Goal: Navigation & Orientation: Find specific page/section

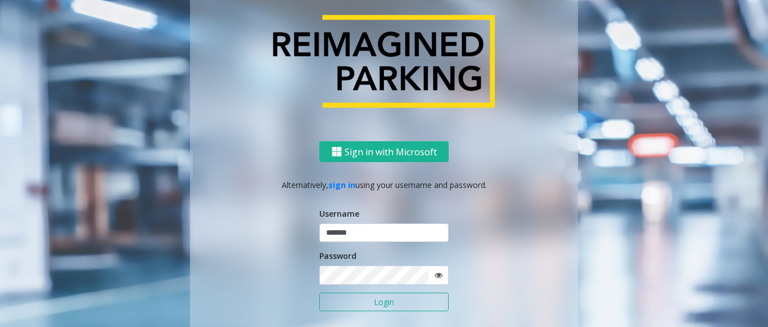
click at [357, 301] on button "Login" at bounding box center [383, 301] width 129 height 19
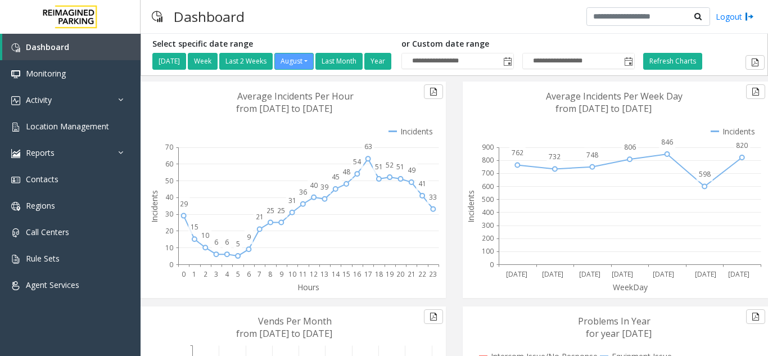
drag, startPoint x: 358, startPoint y: 106, endPoint x: 230, endPoint y: 91, distance: 128.5
click at [230, 91] on icon at bounding box center [294, 190] width 296 height 216
drag, startPoint x: 230, startPoint y: 97, endPoint x: 402, endPoint y: 112, distance: 172.7
click at [389, 114] on icon at bounding box center [294, 190] width 296 height 216
click at [73, 125] on span "Location Management" at bounding box center [67, 126] width 83 height 11
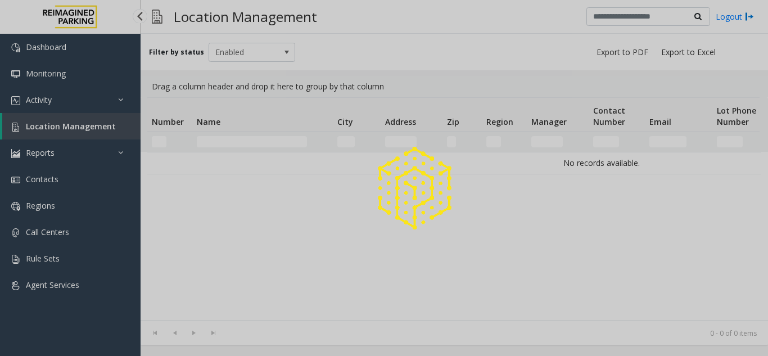
click at [76, 133] on div at bounding box center [384, 178] width 768 height 356
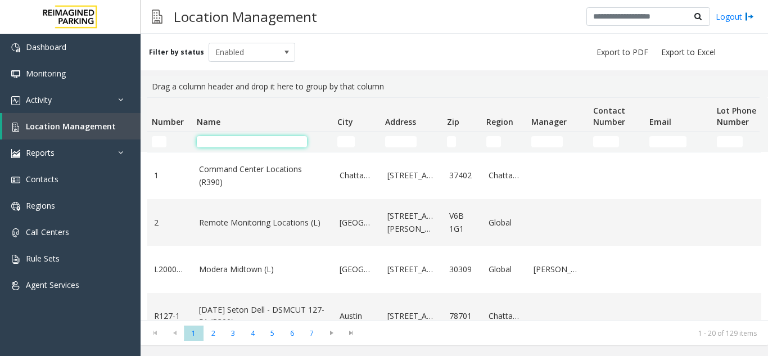
click at [235, 146] on input "Name Filter" at bounding box center [252, 141] width 110 height 11
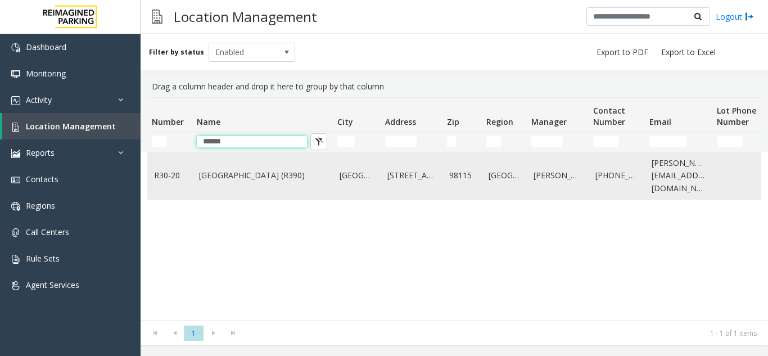
type input "*****"
click at [242, 174] on link "Green Lake Village (R390)" at bounding box center [262, 175] width 127 height 12
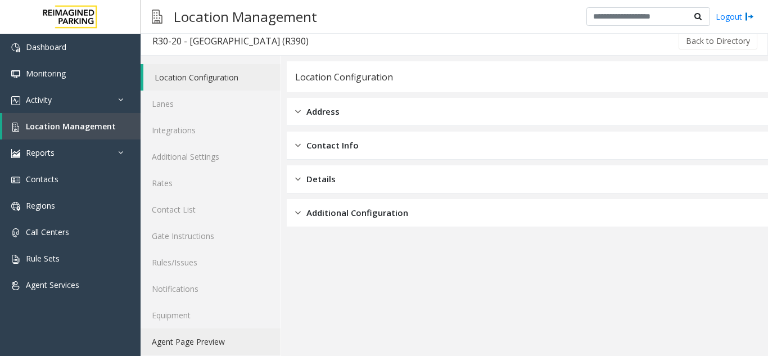
scroll to position [15, 0]
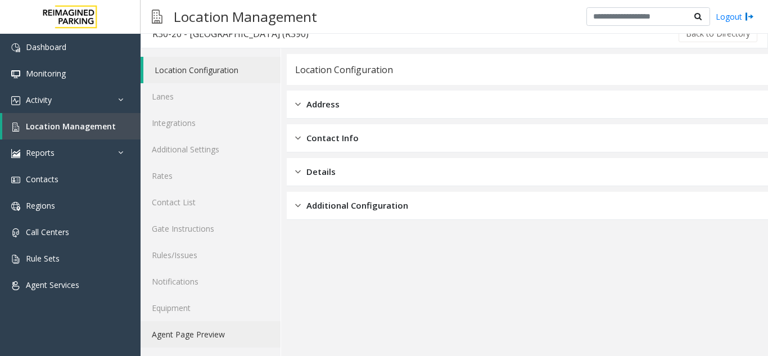
click at [192, 333] on link "Agent Page Preview" at bounding box center [211, 334] width 140 height 26
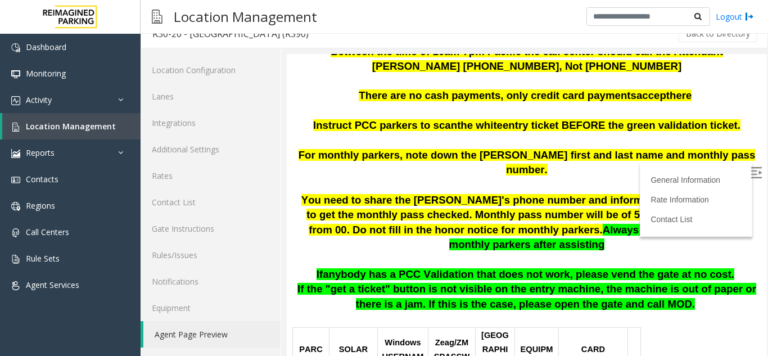
scroll to position [169, 0]
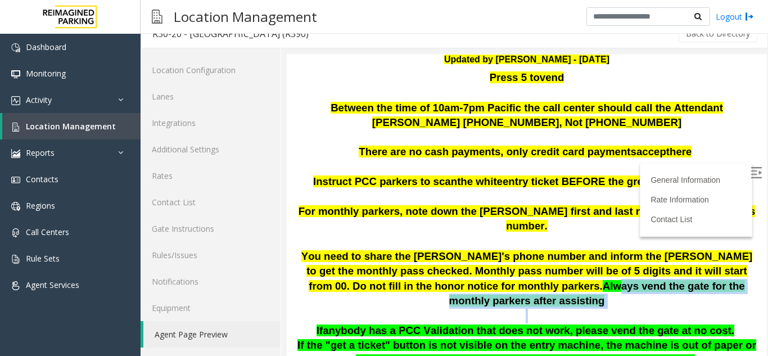
drag, startPoint x: 441, startPoint y: 269, endPoint x: 684, endPoint y: 280, distance: 243.6
click at [684, 280] on p "You need to share the Aaron's phone number and inform the parker to get the mon…" at bounding box center [526, 286] width 463 height 74
click at [682, 279] on p "You need to share the Aaron's phone number and inform the parker to get the mon…" at bounding box center [526, 286] width 463 height 74
click at [680, 279] on p "You need to share the Aaron's phone number and inform the parker to get the mon…" at bounding box center [526, 286] width 463 height 74
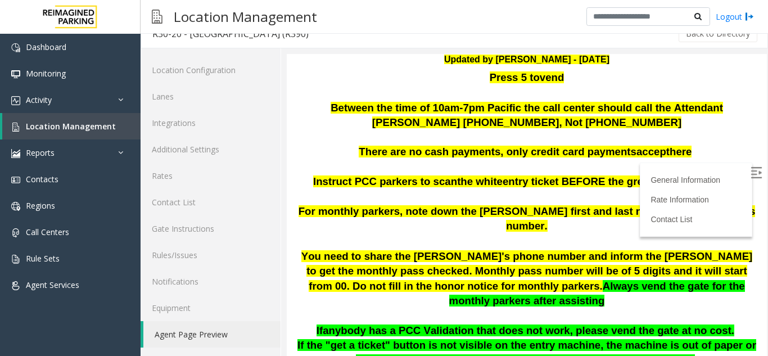
click at [545, 280] on span "Always vend the gate for the monthly parkers after assisting" at bounding box center [597, 293] width 296 height 27
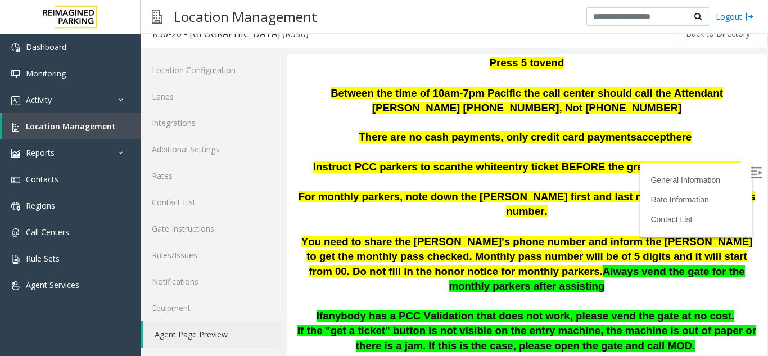
scroll to position [212, 0]
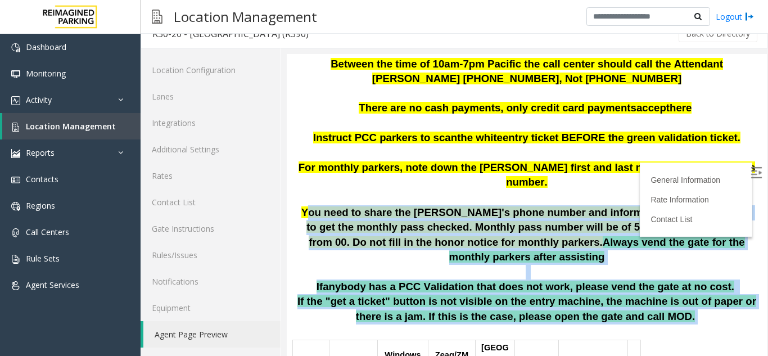
drag, startPoint x: 292, startPoint y: 191, endPoint x: 654, endPoint y: 281, distance: 372.4
click at [351, 223] on span "You need to share the Aaron's phone number and inform the parker to get the mon…" at bounding box center [526, 227] width 451 height 42
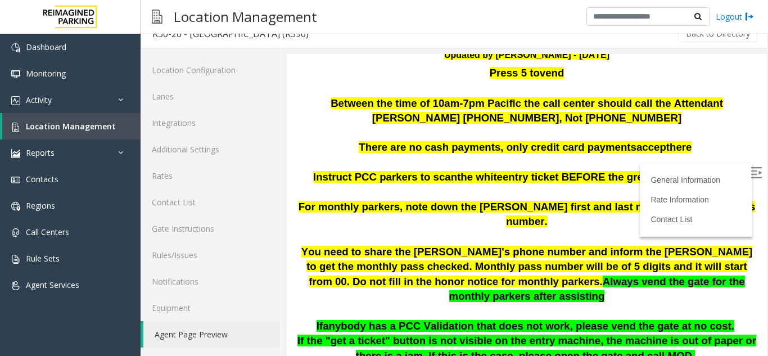
scroll to position [156, 0]
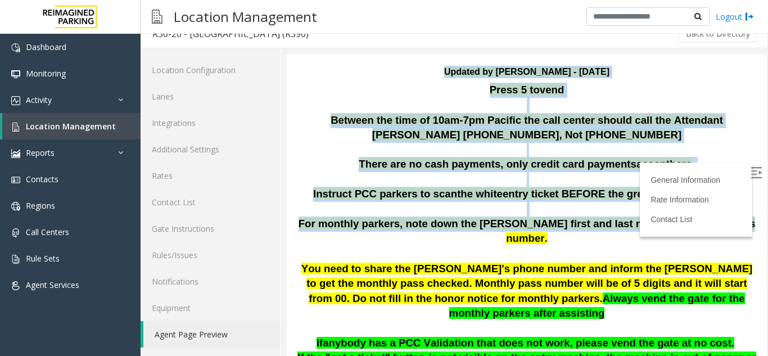
drag, startPoint x: 432, startPoint y: 70, endPoint x: 705, endPoint y: 228, distance: 315.5
click at [689, 220] on span "For monthly parkers, note down the parker's first and last name and monthly pas…" at bounding box center [526, 231] width 457 height 27
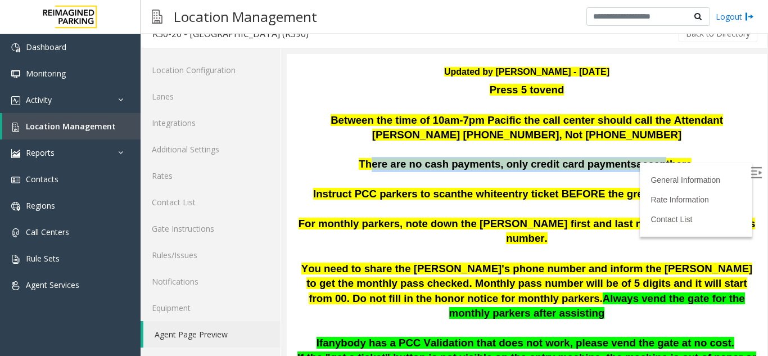
drag, startPoint x: 357, startPoint y: 164, endPoint x: 658, endPoint y: 160, distance: 300.2
click at [658, 160] on span "There are no cash payments, only credit card payments accept here" at bounding box center [525, 164] width 333 height 12
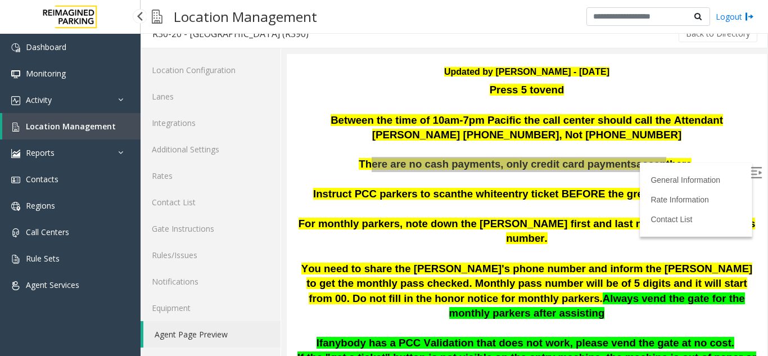
click at [44, 134] on link "Location Management" at bounding box center [71, 126] width 138 height 26
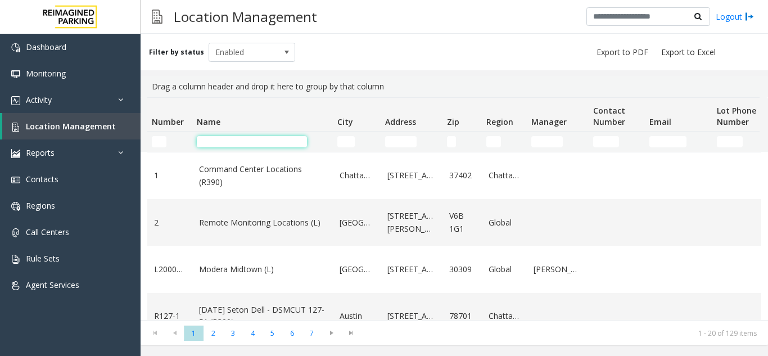
click at [256, 138] on input "Name Filter" at bounding box center [252, 141] width 110 height 11
type input "****"
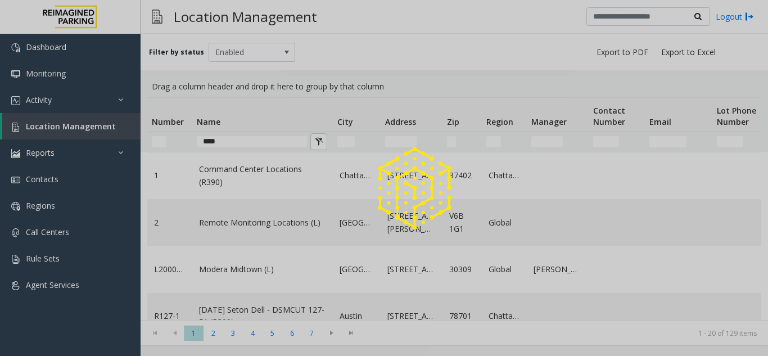
click at [256, 138] on div at bounding box center [384, 178] width 768 height 356
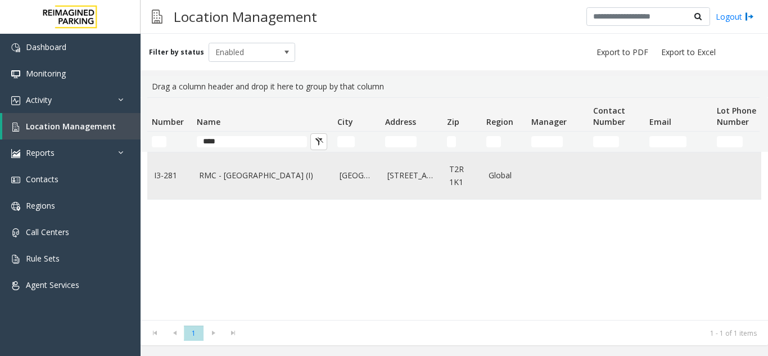
click at [228, 184] on td "RMC - Mount Royal Village (I)" at bounding box center [262, 175] width 141 height 47
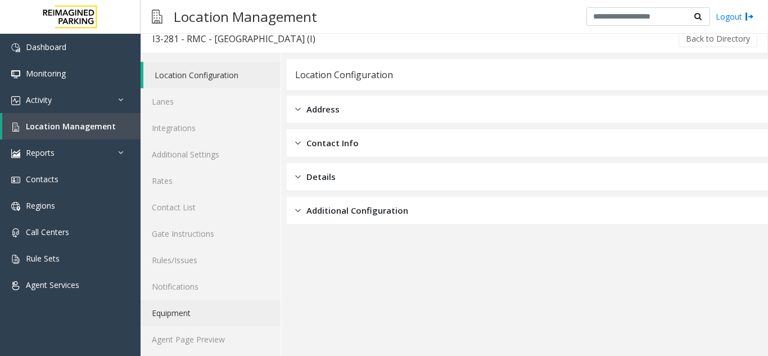
scroll to position [15, 0]
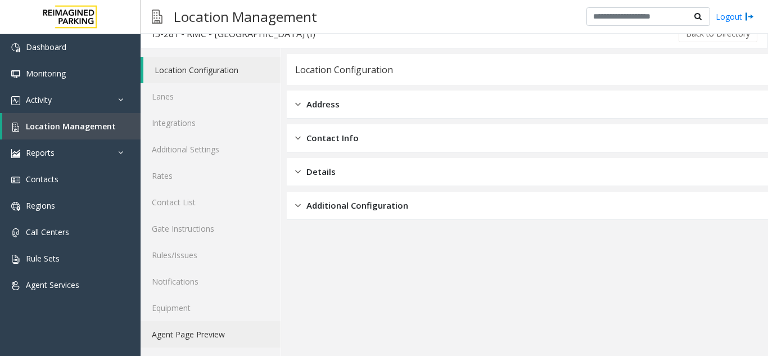
click at [191, 343] on link "Agent Page Preview" at bounding box center [211, 334] width 140 height 26
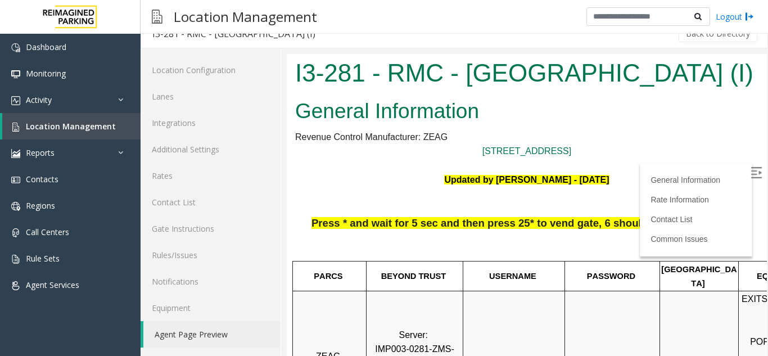
click at [750, 170] on img at bounding box center [755, 172] width 11 height 11
drag, startPoint x: 445, startPoint y: 115, endPoint x: 564, endPoint y: 124, distance: 119.5
click at [564, 124] on h2 "General Information" at bounding box center [526, 111] width 463 height 29
drag, startPoint x: 596, startPoint y: 152, endPoint x: 333, endPoint y: 106, distance: 267.5
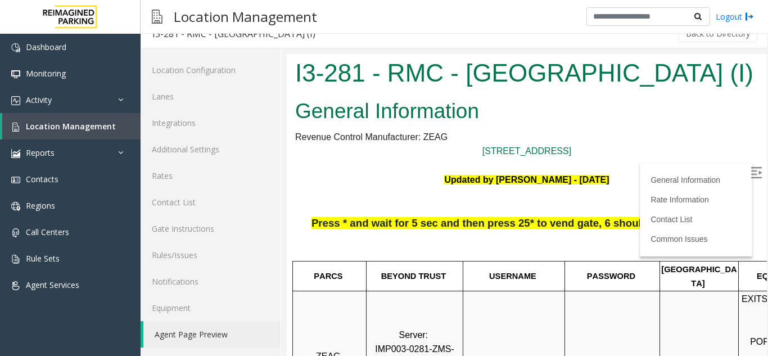
click at [619, 153] on p "1508 8th st SW, Calgary, AB T2R 1J9" at bounding box center [526, 151] width 463 height 15
click at [78, 125] on span "Location Management" at bounding box center [71, 126] width 90 height 11
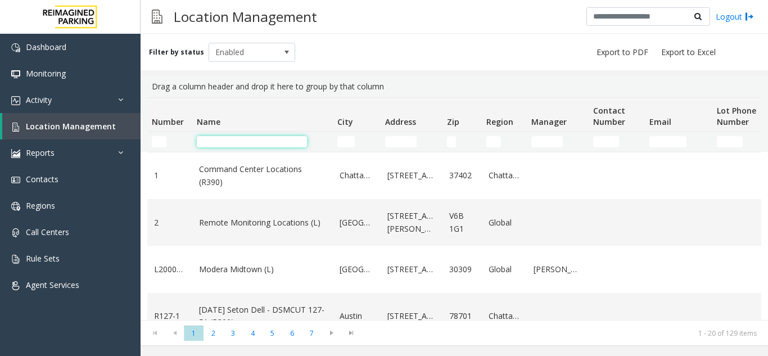
click at [234, 142] on input "Name Filter" at bounding box center [252, 141] width 110 height 11
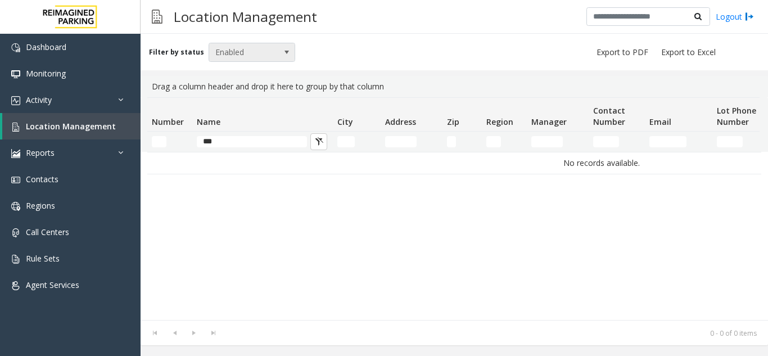
click at [282, 48] on span at bounding box center [286, 52] width 9 height 9
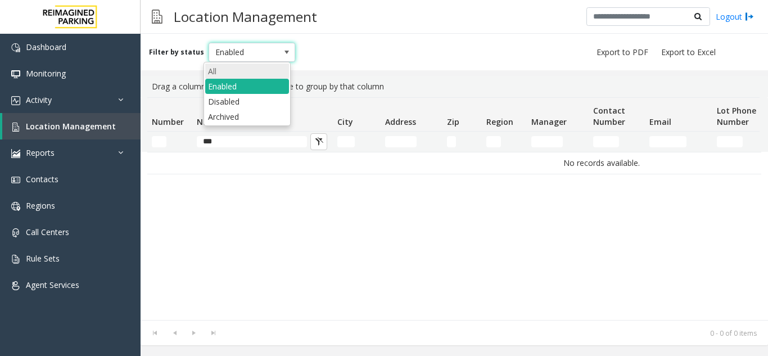
click at [235, 68] on li "All" at bounding box center [247, 71] width 84 height 15
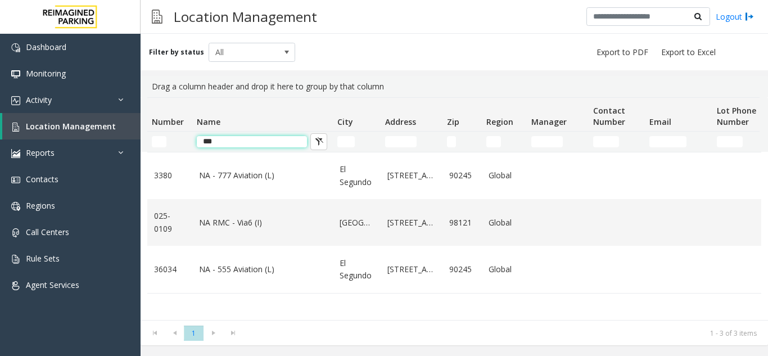
click at [229, 144] on input "***" at bounding box center [252, 141] width 110 height 11
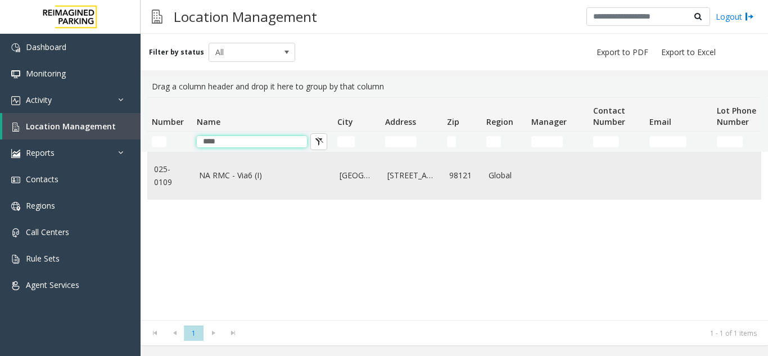
type input "****"
click at [213, 183] on td "NA RMC - Via6 (I)" at bounding box center [262, 175] width 141 height 47
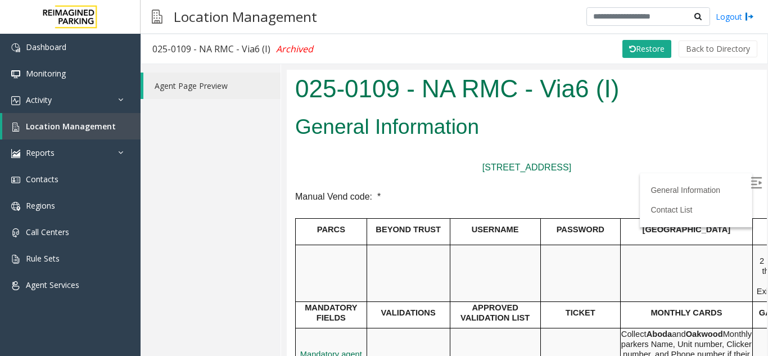
click at [752, 181] on img at bounding box center [755, 181] width 11 height 11
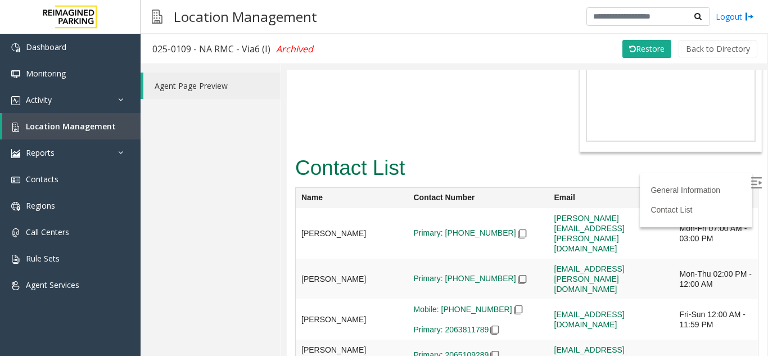
scroll to position [1029, 0]
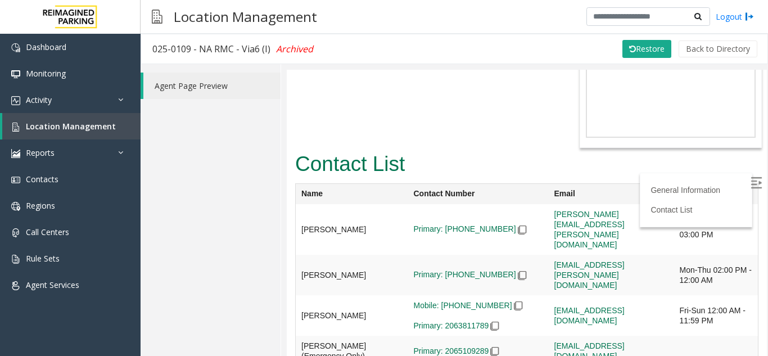
click at [173, 87] on link "Agent Page Preview" at bounding box center [211, 86] width 137 height 26
click at [89, 284] on link "Agent Services" at bounding box center [70, 284] width 141 height 26
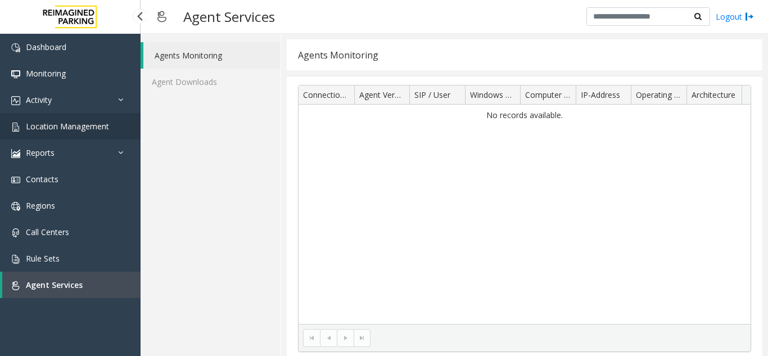
click at [90, 122] on span "Location Management" at bounding box center [67, 126] width 83 height 11
